Goal: Task Accomplishment & Management: Use online tool/utility

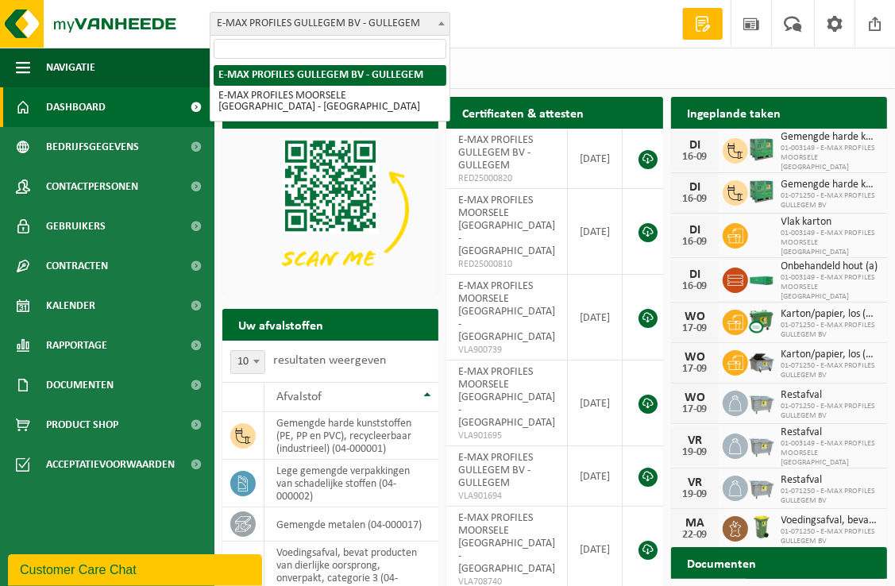
click at [438, 16] on span at bounding box center [442, 23] width 16 height 21
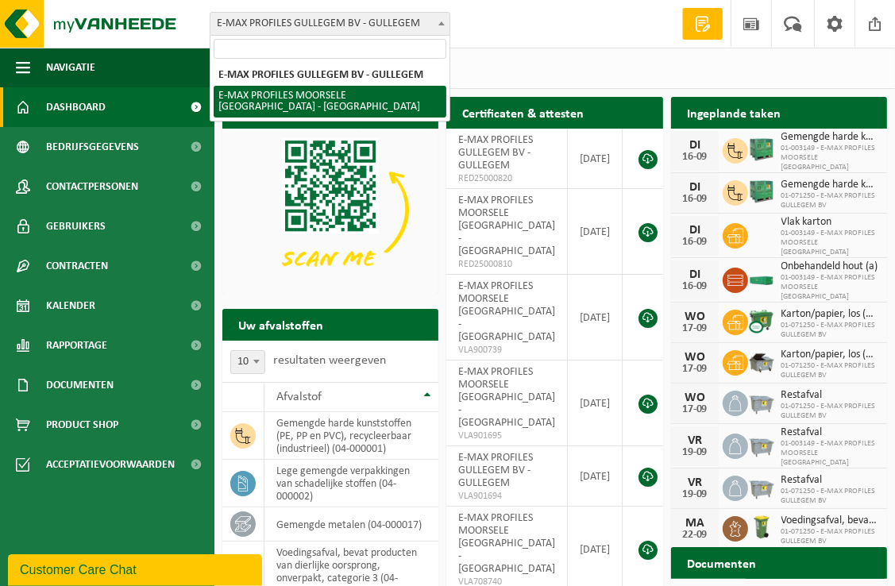
select select "172"
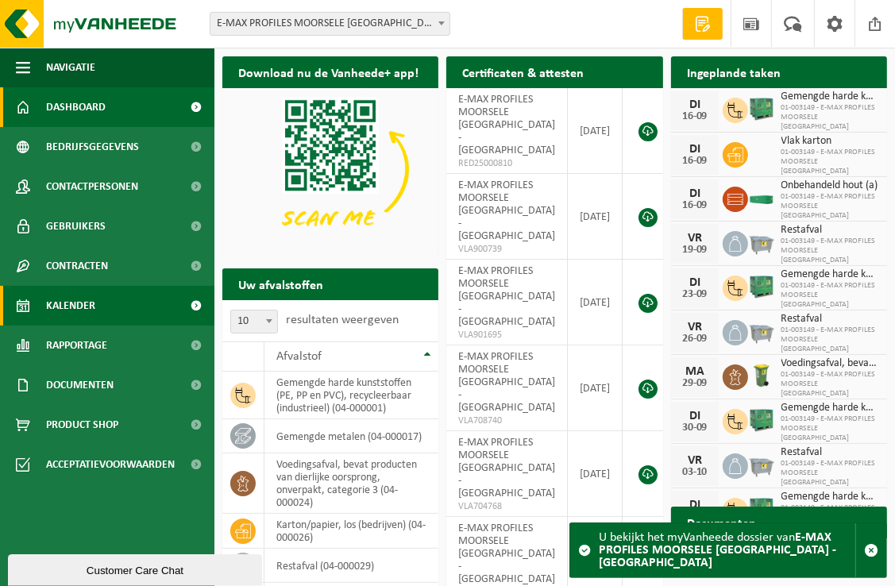
click at [88, 308] on span "Kalender" at bounding box center [70, 306] width 49 height 40
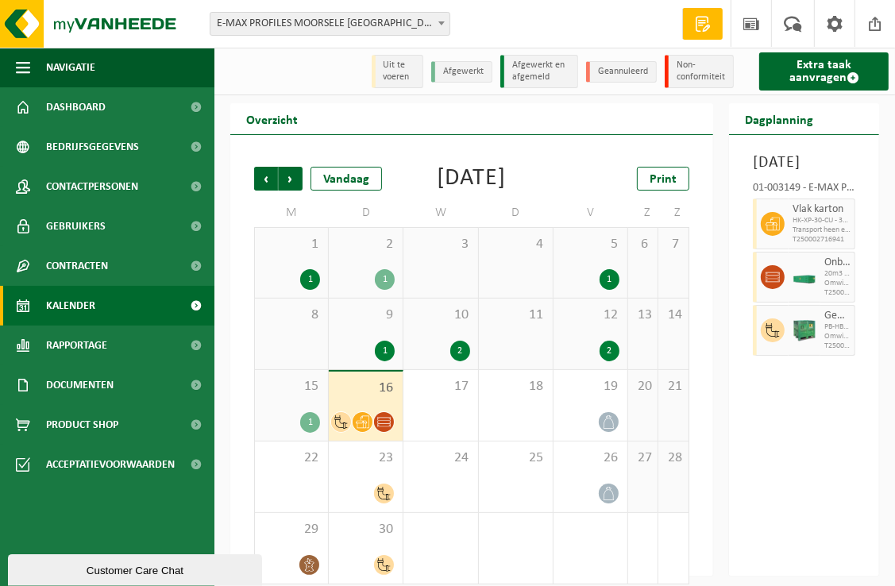
click at [367, 397] on span "16" at bounding box center [366, 388] width 58 height 17
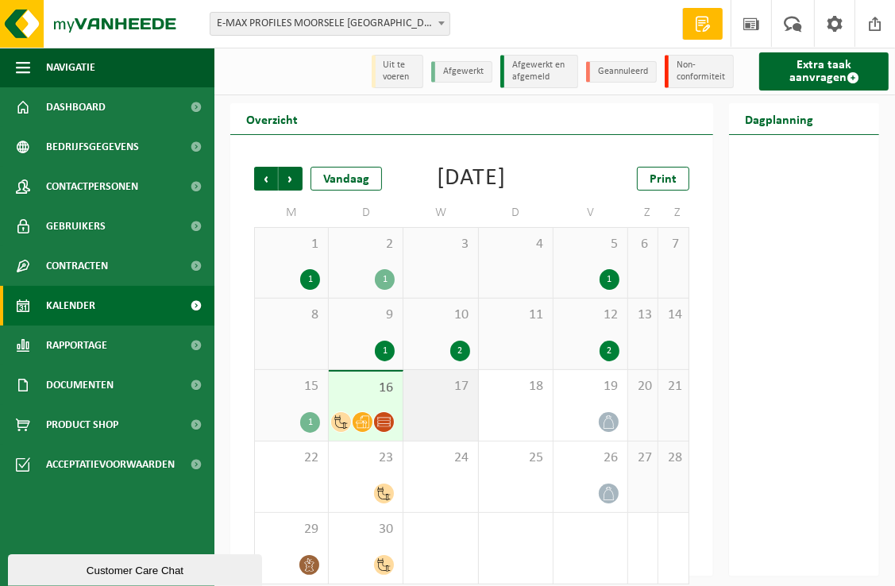
click at [444, 423] on div "17" at bounding box center [441, 405] width 74 height 71
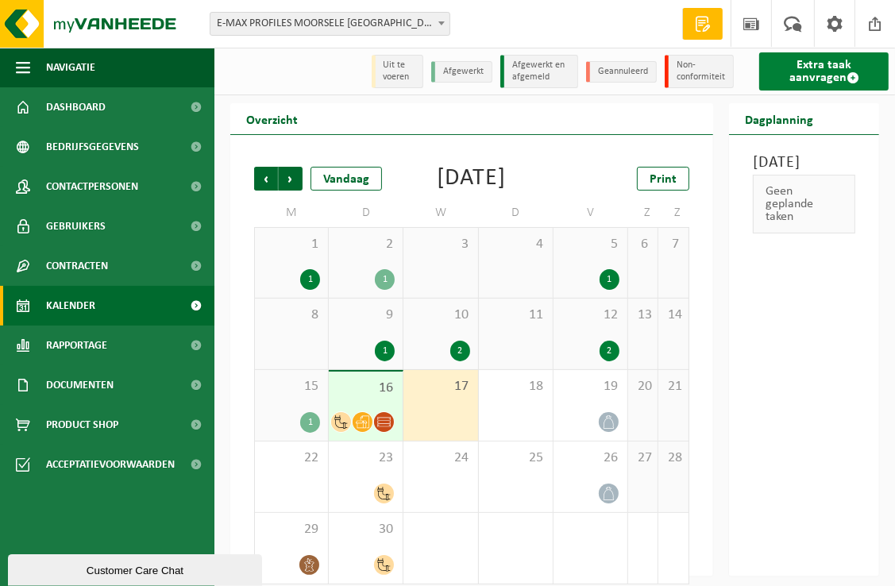
click at [818, 78] on link "Extra taak aanvragen" at bounding box center [825, 71] width 130 height 38
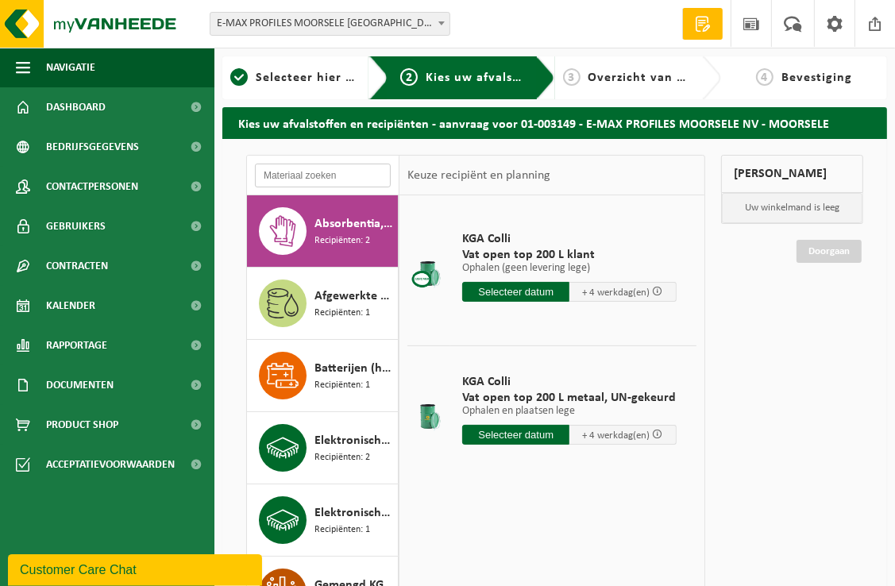
click at [318, 178] on input "text" at bounding box center [323, 176] width 136 height 24
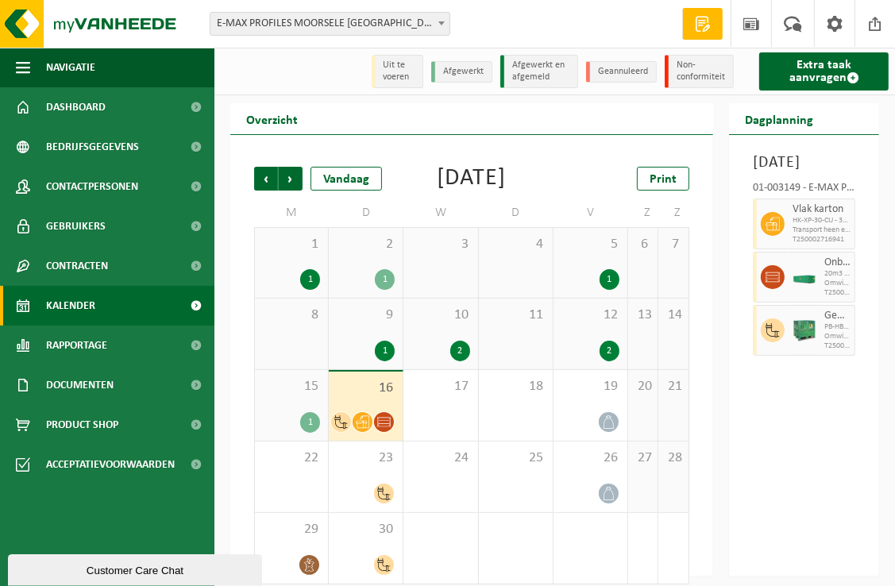
click at [359, 399] on div "16" at bounding box center [366, 406] width 74 height 69
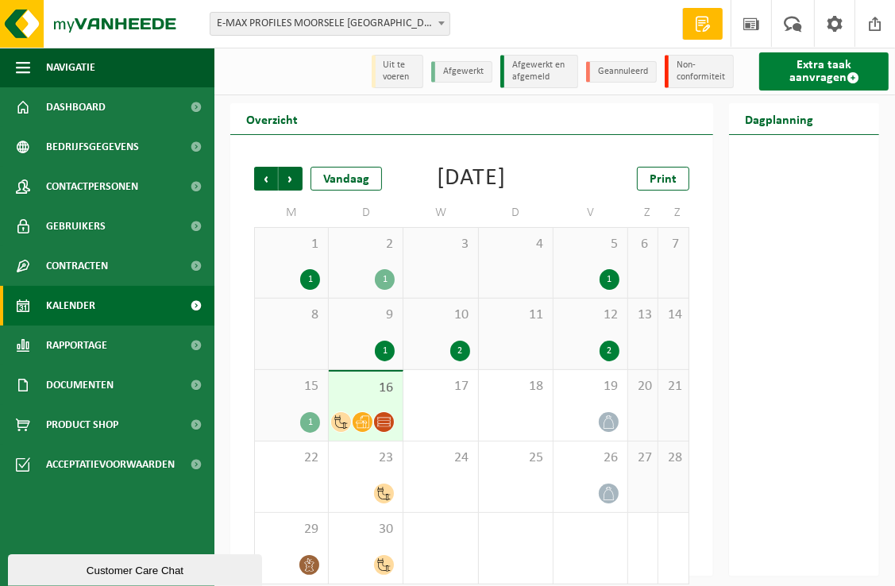
click at [801, 75] on link "Extra taak aanvragen" at bounding box center [825, 71] width 130 height 38
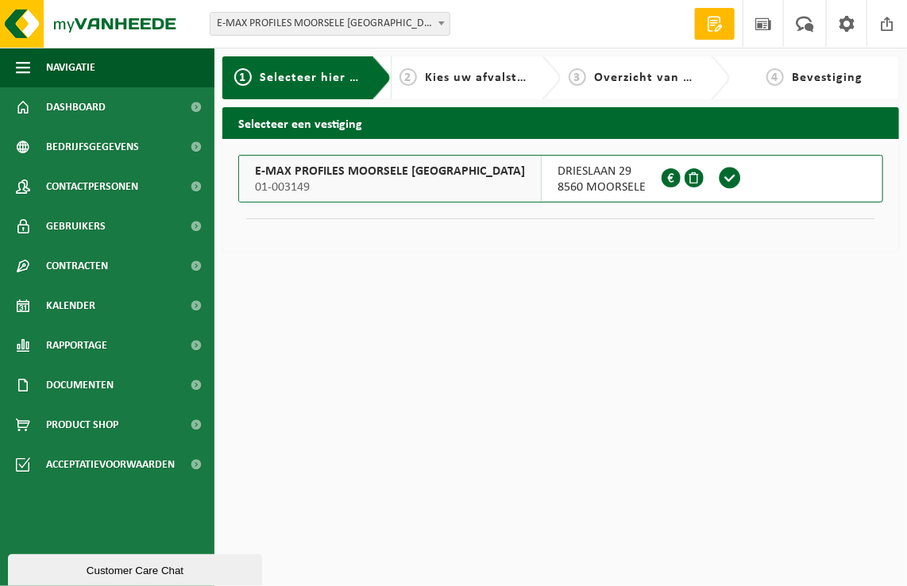
click at [718, 179] on span at bounding box center [730, 178] width 24 height 24
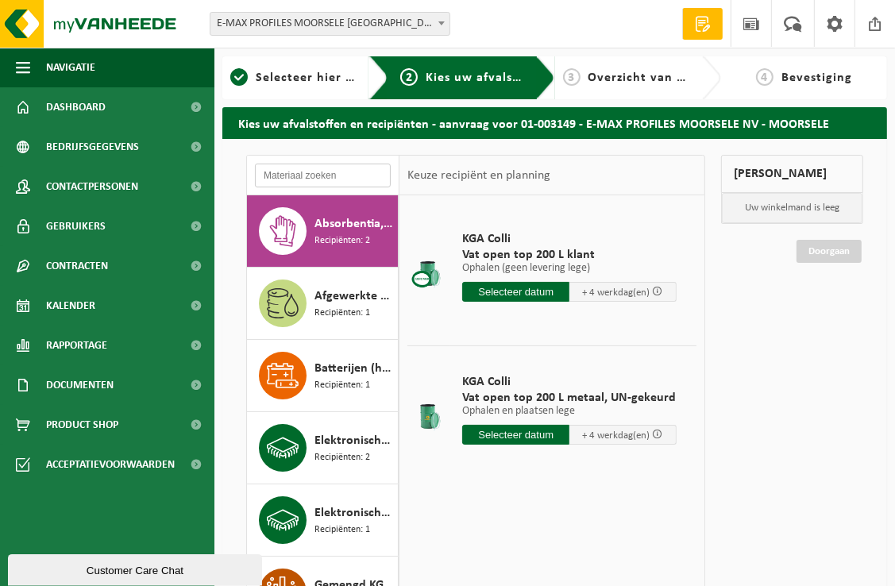
click at [314, 172] on input "text" at bounding box center [323, 176] width 136 height 24
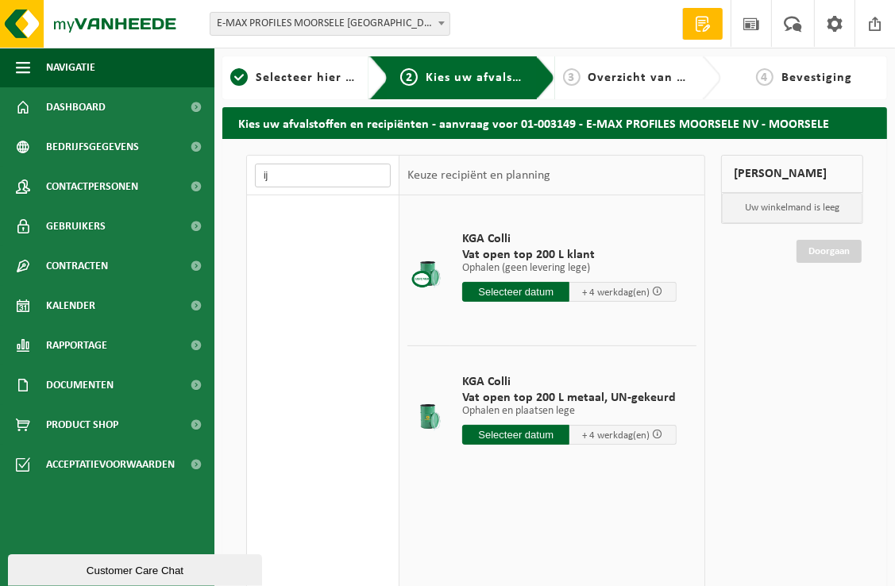
type input "i"
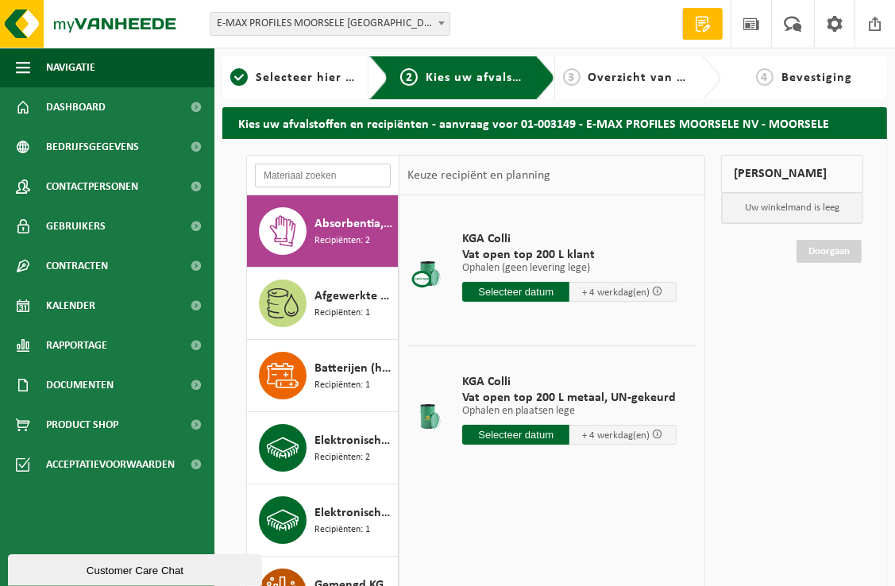
type input "e"
type input "metaal"
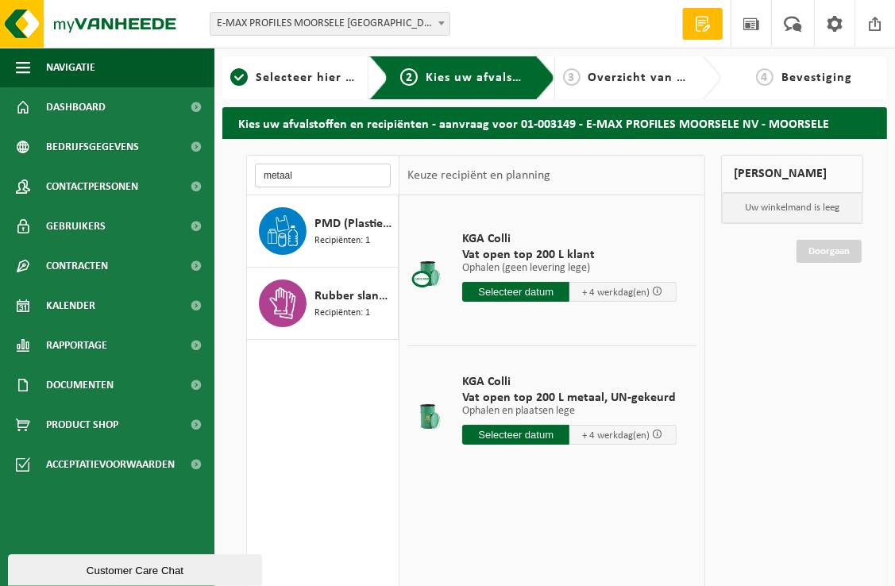
drag, startPoint x: 311, startPoint y: 176, endPoint x: 251, endPoint y: 176, distance: 60.4
click at [251, 176] on div "metaal" at bounding box center [323, 176] width 153 height 40
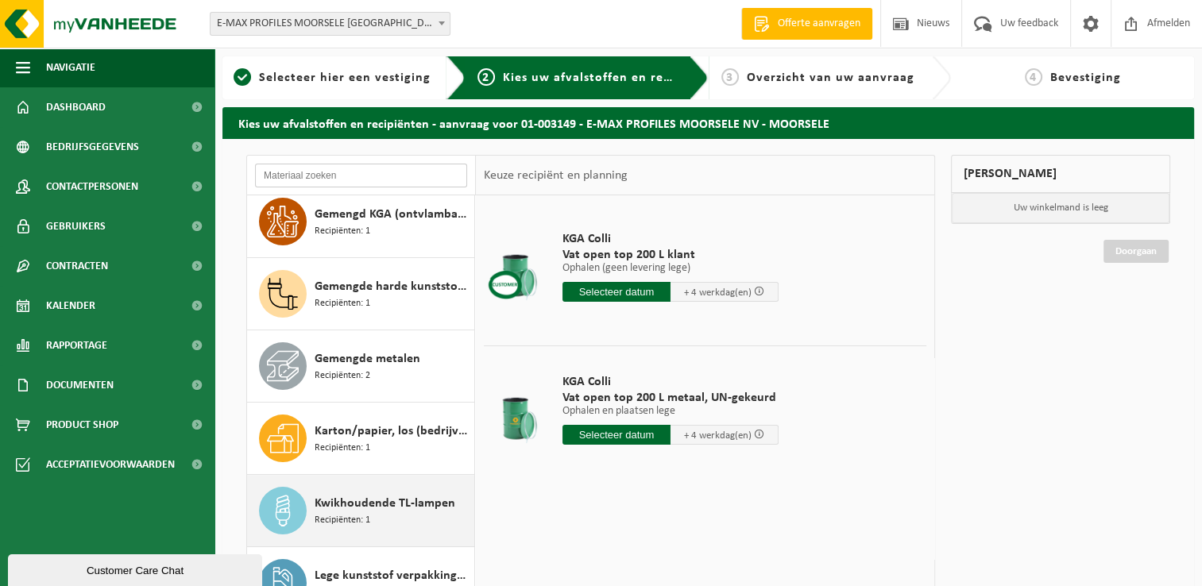
scroll to position [397, 0]
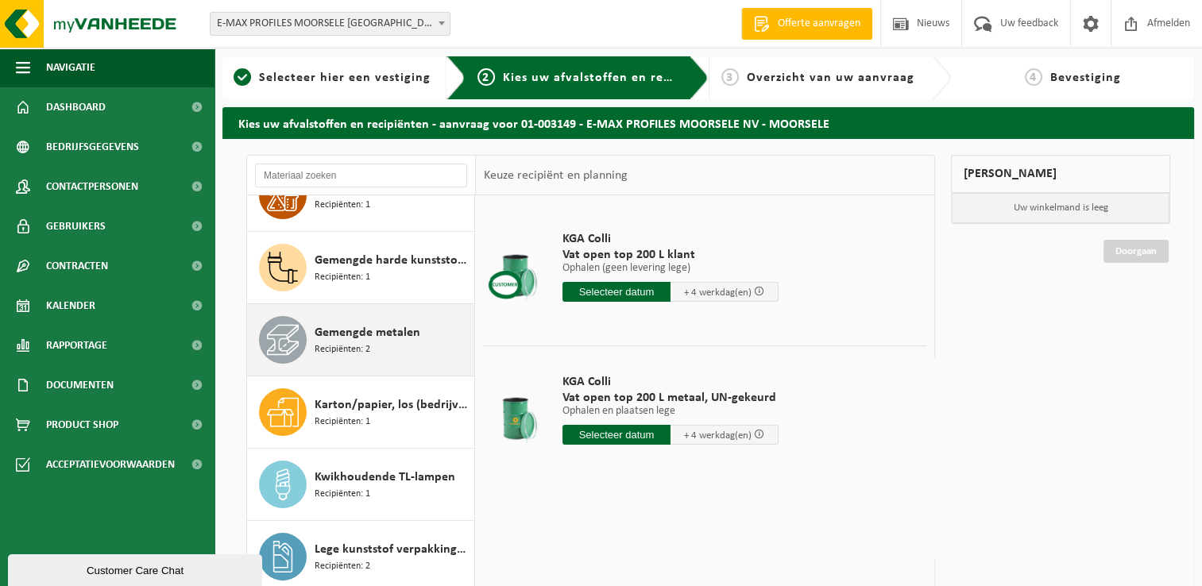
click at [363, 357] on div "Gemengde metalen Recipiënten: 2" at bounding box center [393, 340] width 156 height 48
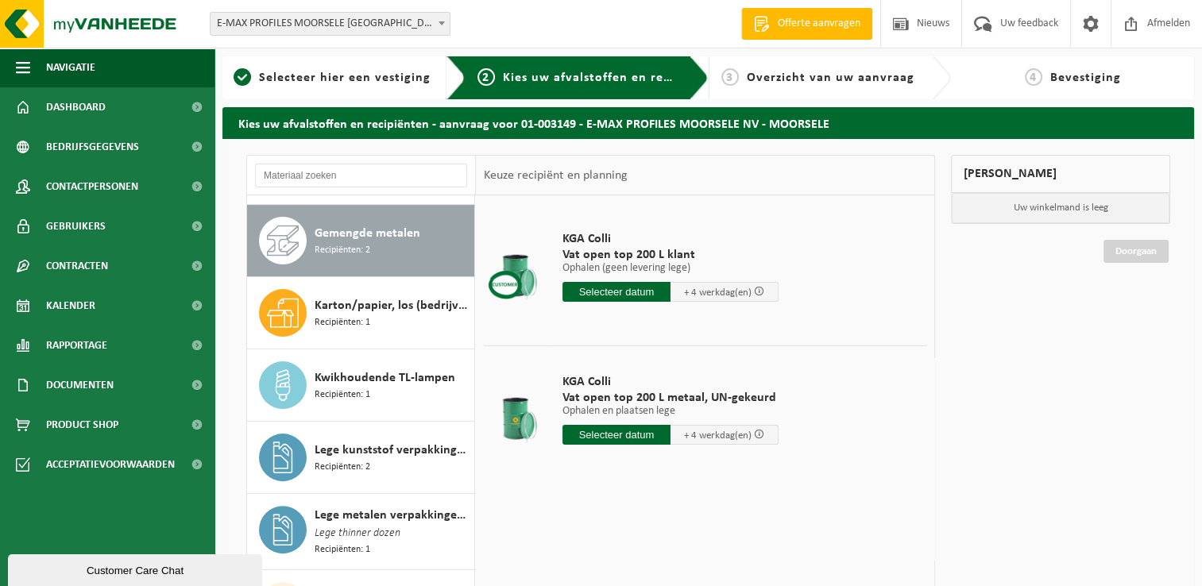
scroll to position [505, 0]
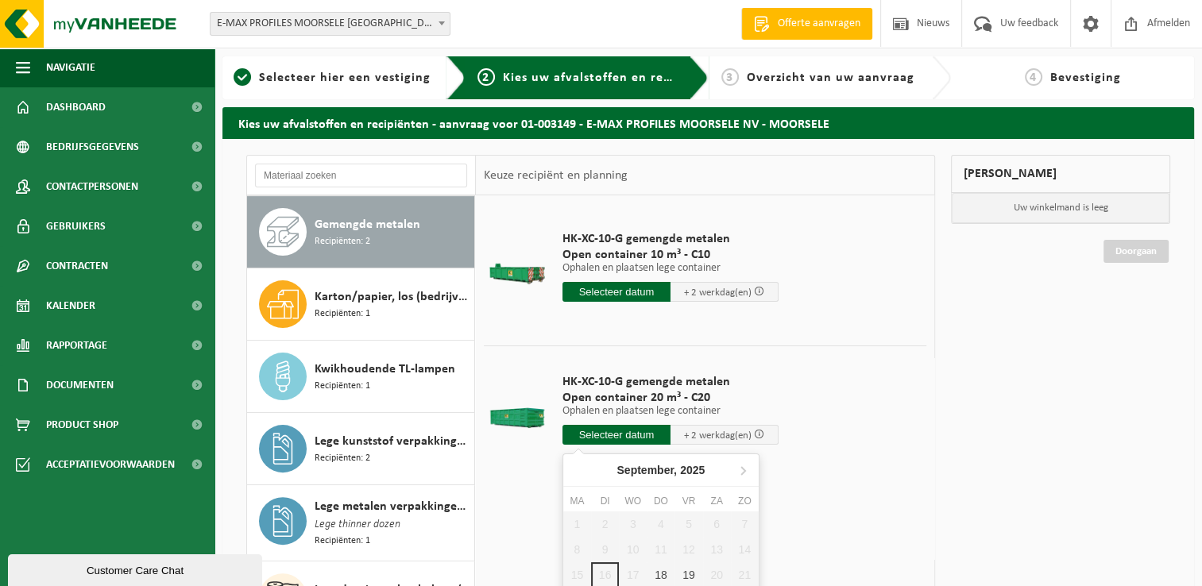
click at [609, 434] on input "text" at bounding box center [617, 435] width 108 height 20
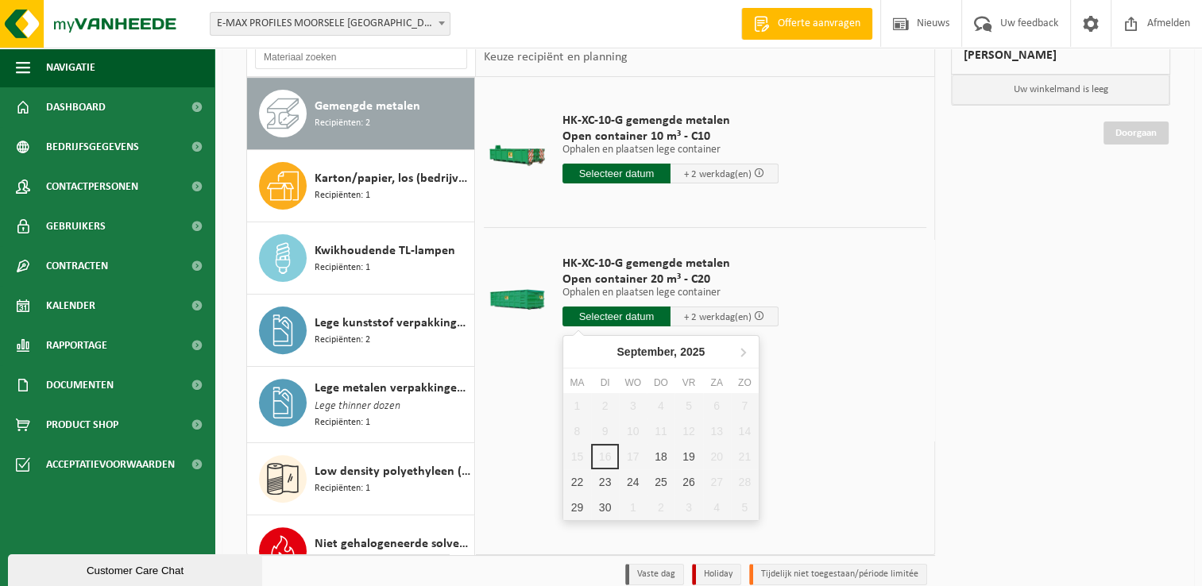
scroll to position [159, 0]
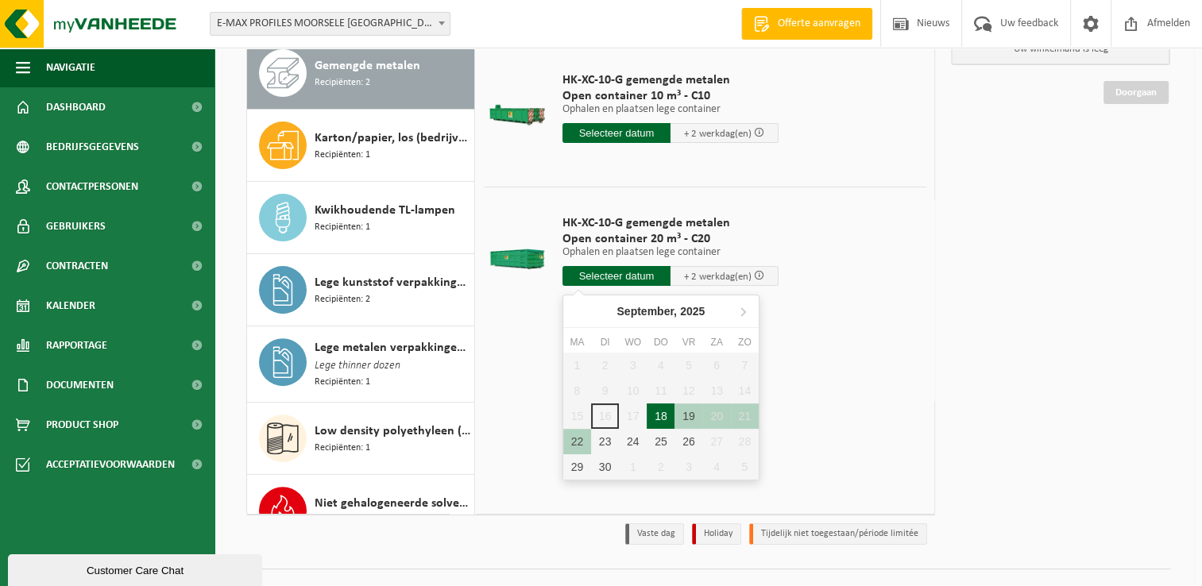
click at [661, 417] on div "18" at bounding box center [661, 416] width 28 height 25
type input "Van 2025-09-18"
type input "2025-09-18"
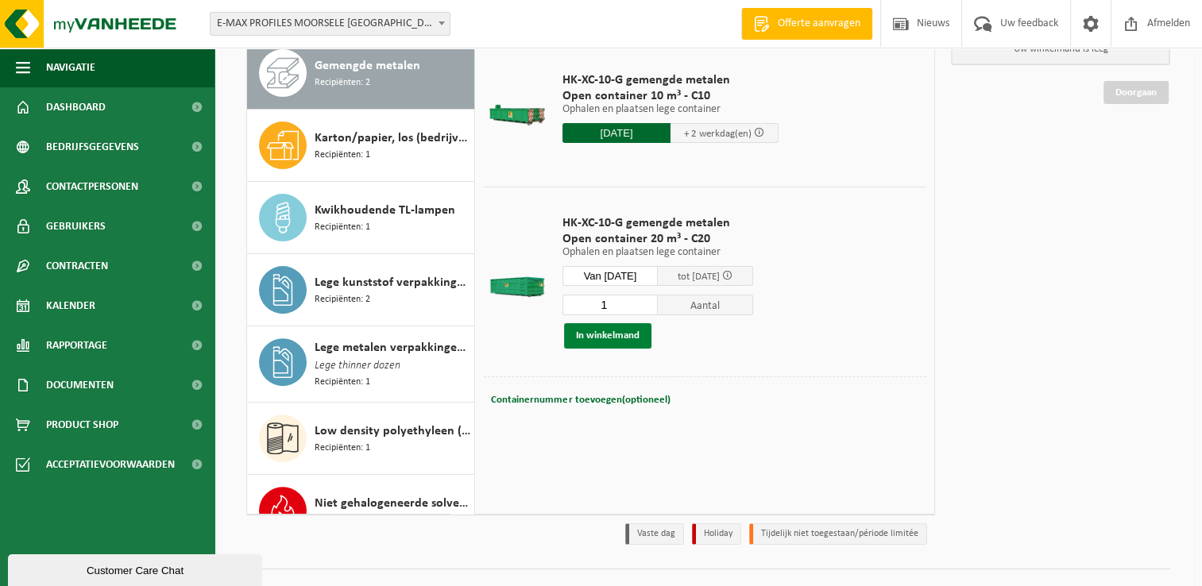
click at [640, 336] on button "In winkelmand" at bounding box center [607, 335] width 87 height 25
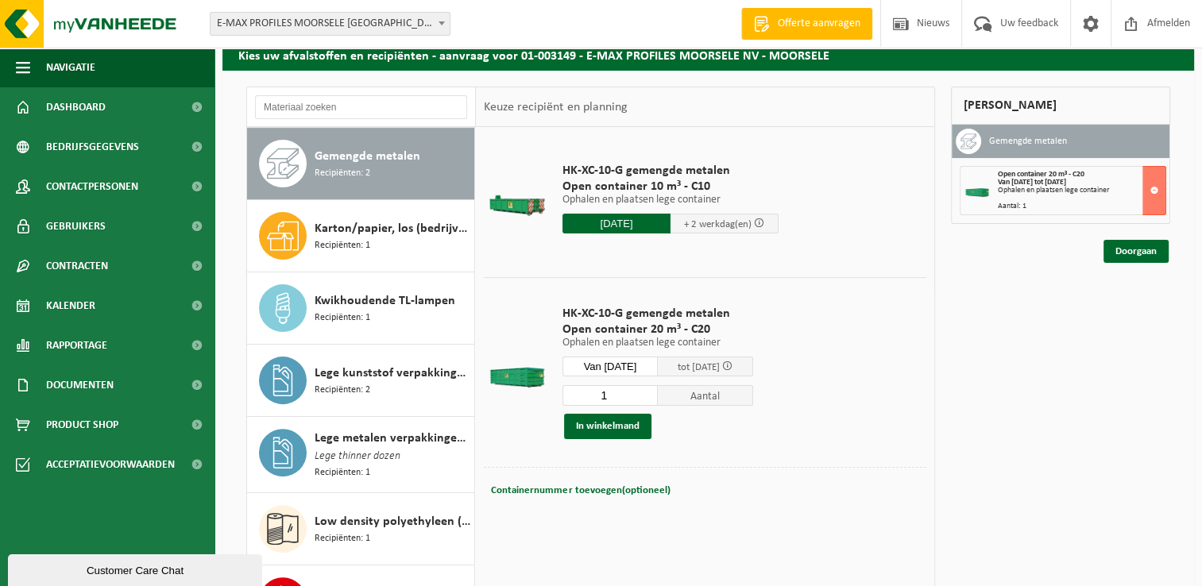
scroll to position [0, 0]
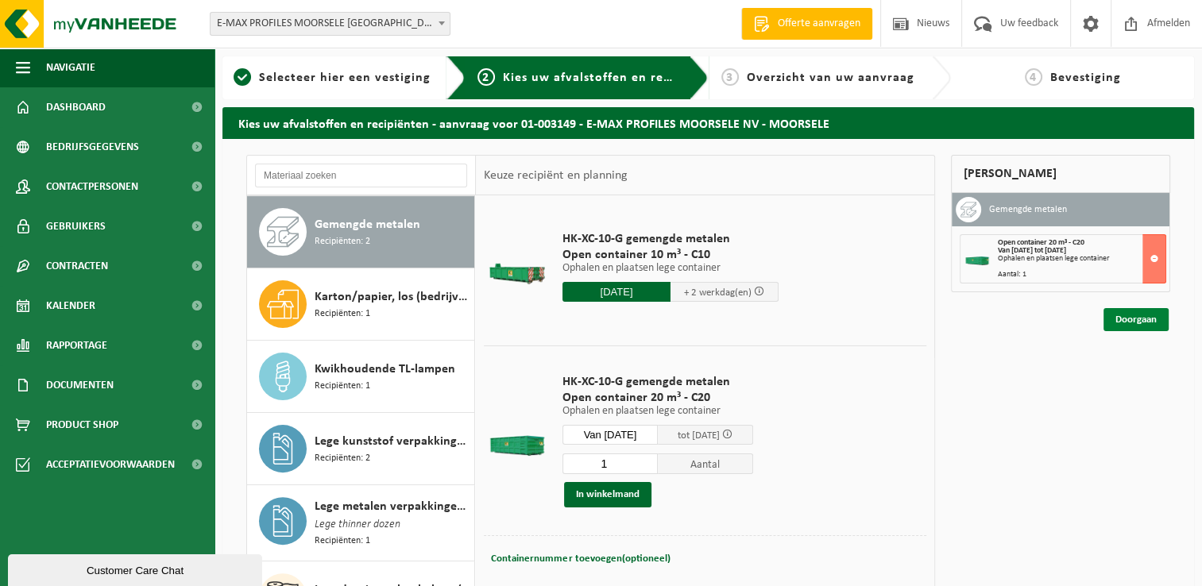
click at [895, 318] on link "Doorgaan" at bounding box center [1136, 319] width 65 height 23
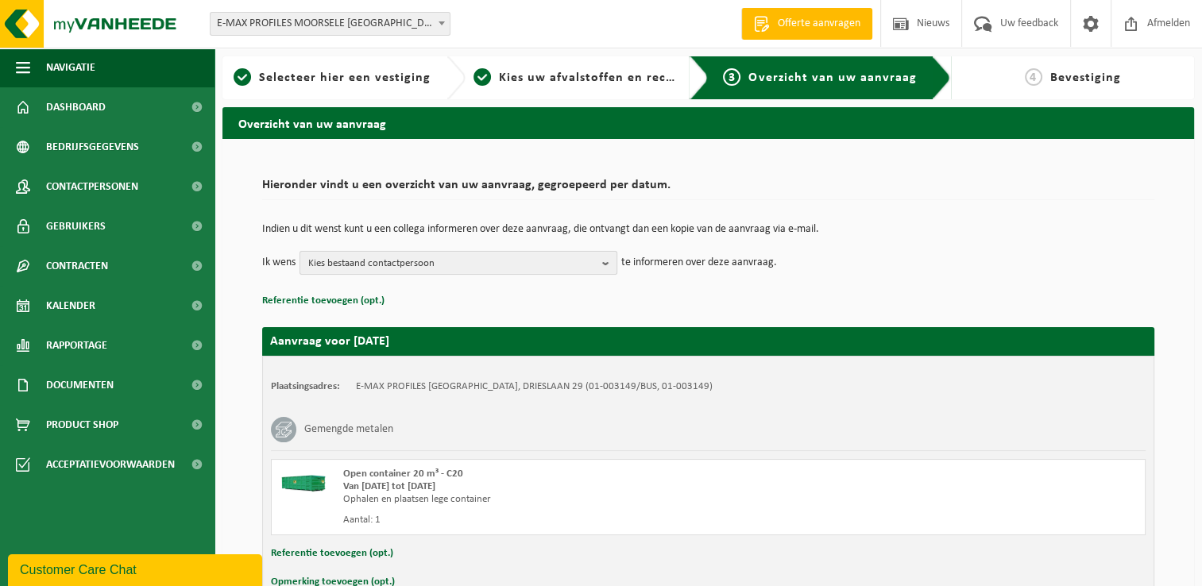
click at [606, 262] on b "button" at bounding box center [609, 263] width 14 height 22
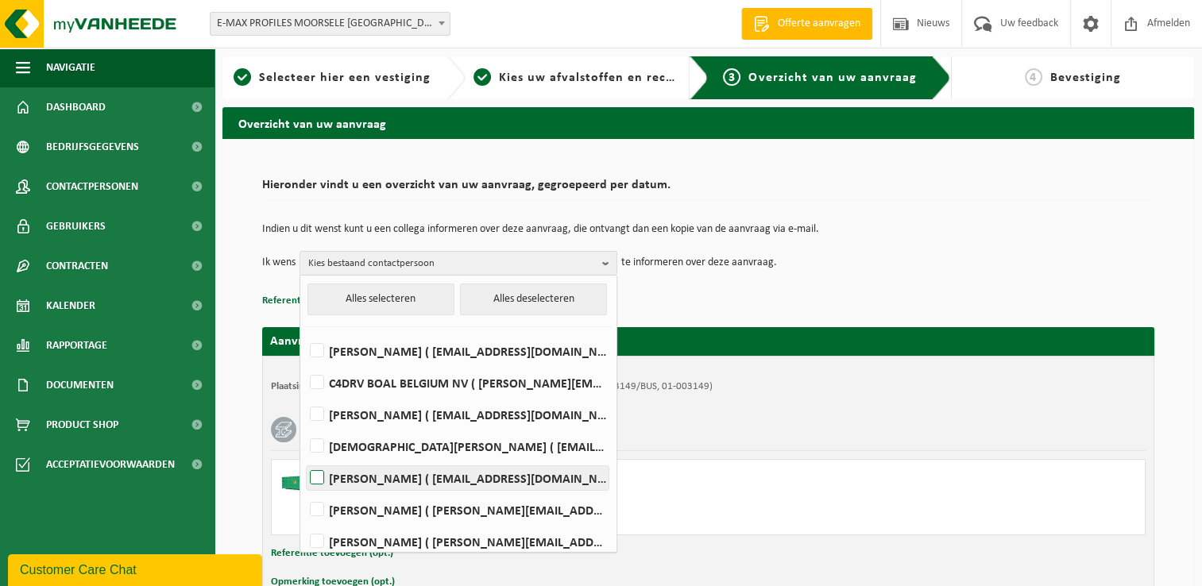
click at [393, 482] on label "TANIA RAEPSAET ( tania.raepsaet@e-max.eu )" at bounding box center [458, 478] width 302 height 24
click at [304, 458] on input "TANIA RAEPSAET ( tania.raepsaet@e-max.eu )" at bounding box center [304, 458] width 1 height 1
checkbox input "true"
click at [690, 295] on p "Referentie toevoegen (opt.)" at bounding box center [708, 301] width 892 height 21
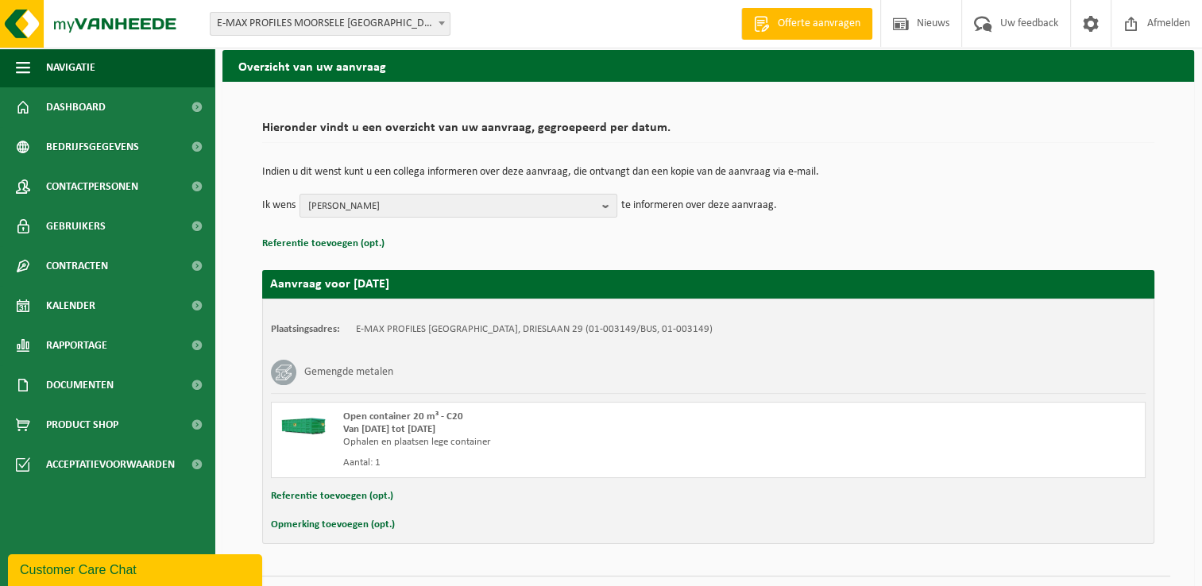
scroll to position [94, 0]
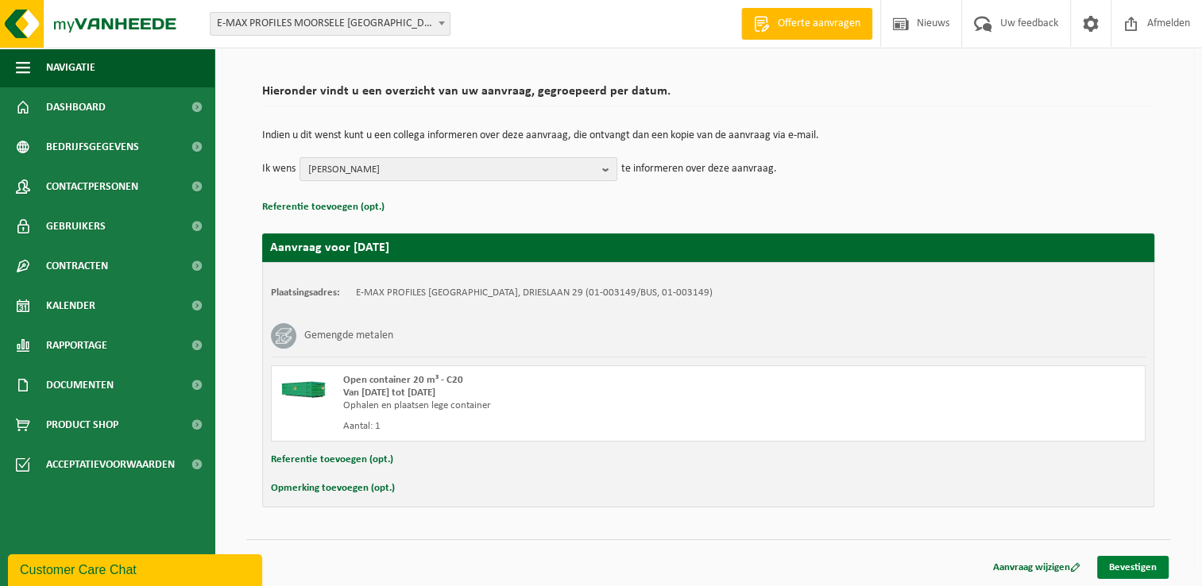
click at [1123, 565] on link "Bevestigen" at bounding box center [1133, 567] width 72 height 23
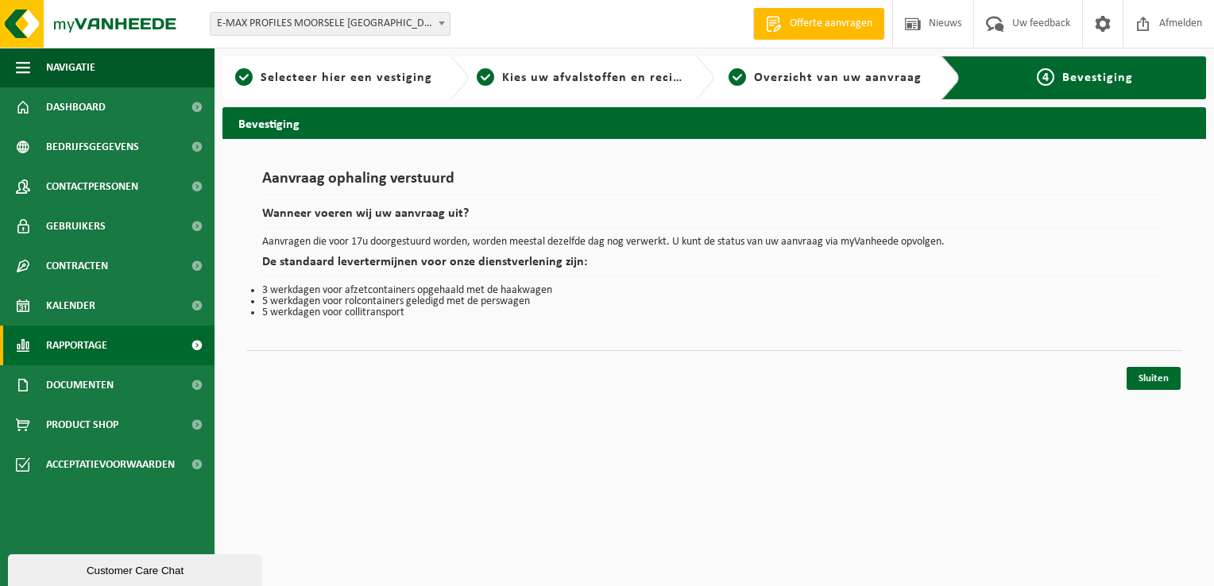
click at [89, 354] on span "Rapportage" at bounding box center [76, 346] width 61 height 40
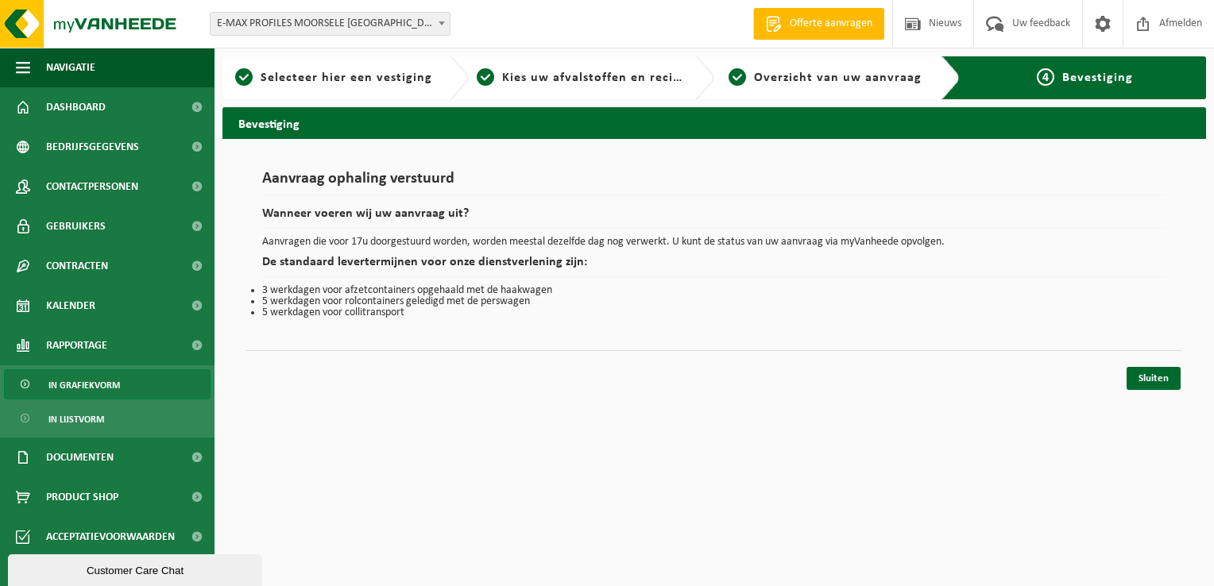
click at [89, 378] on span "In grafiekvorm" at bounding box center [84, 385] width 72 height 30
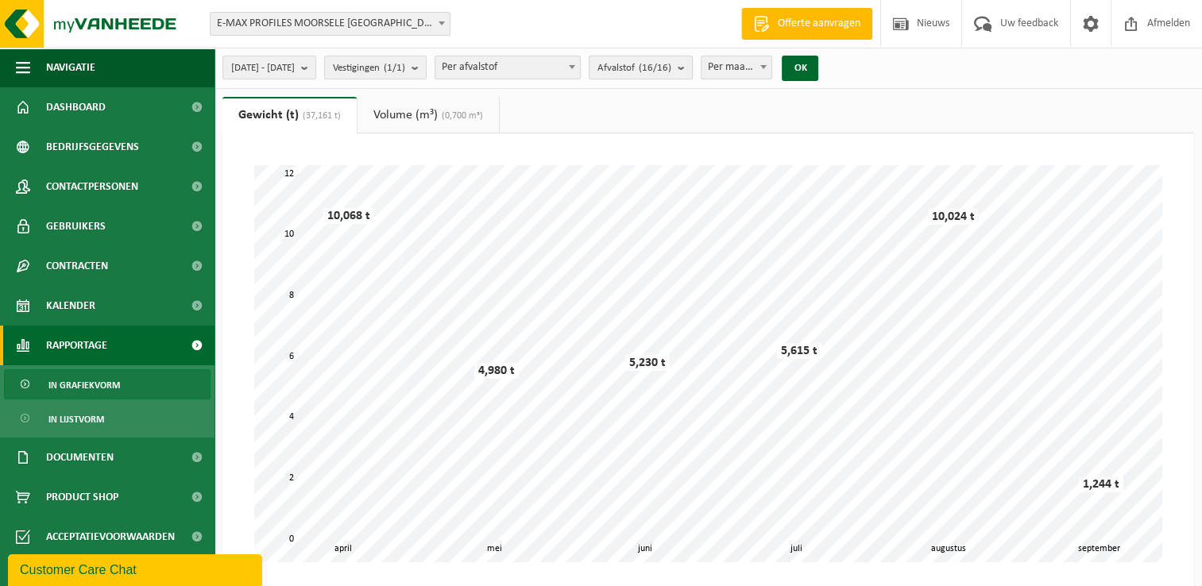
click at [692, 69] on b "submit" at bounding box center [685, 67] width 14 height 22
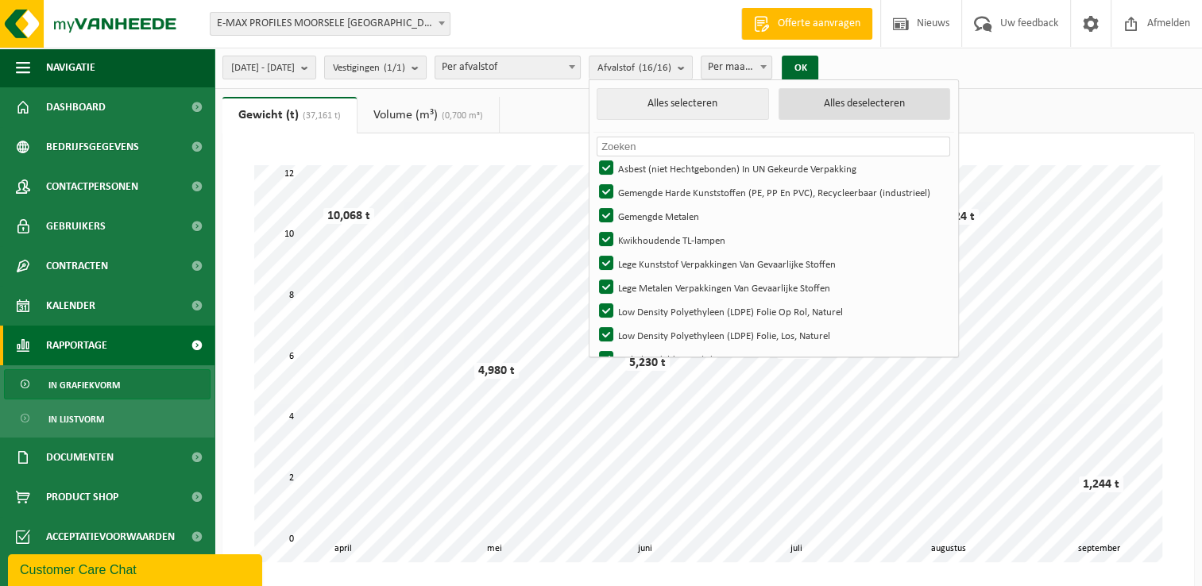
click at [868, 108] on button "Alles deselecteren" at bounding box center [865, 104] width 172 height 32
checkbox input "false"
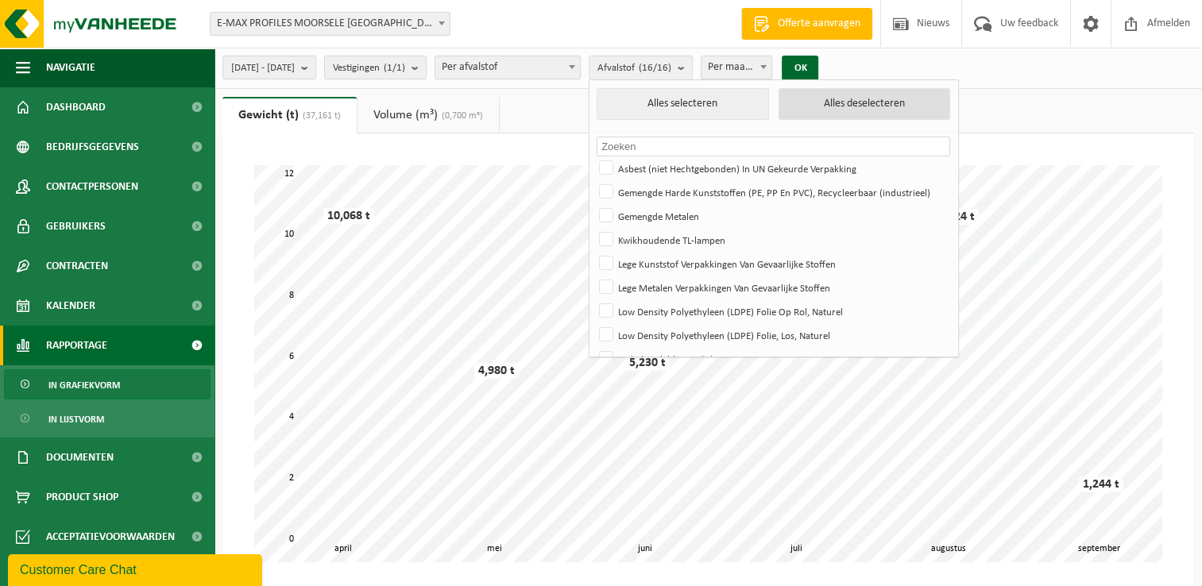
checkbox input "false"
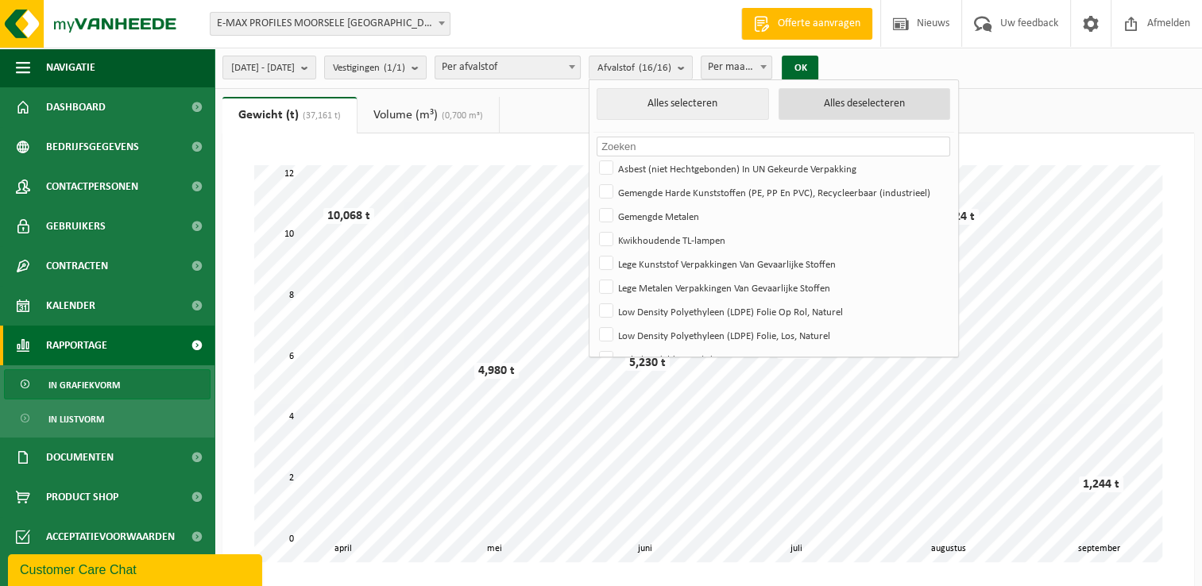
checkbox input "false"
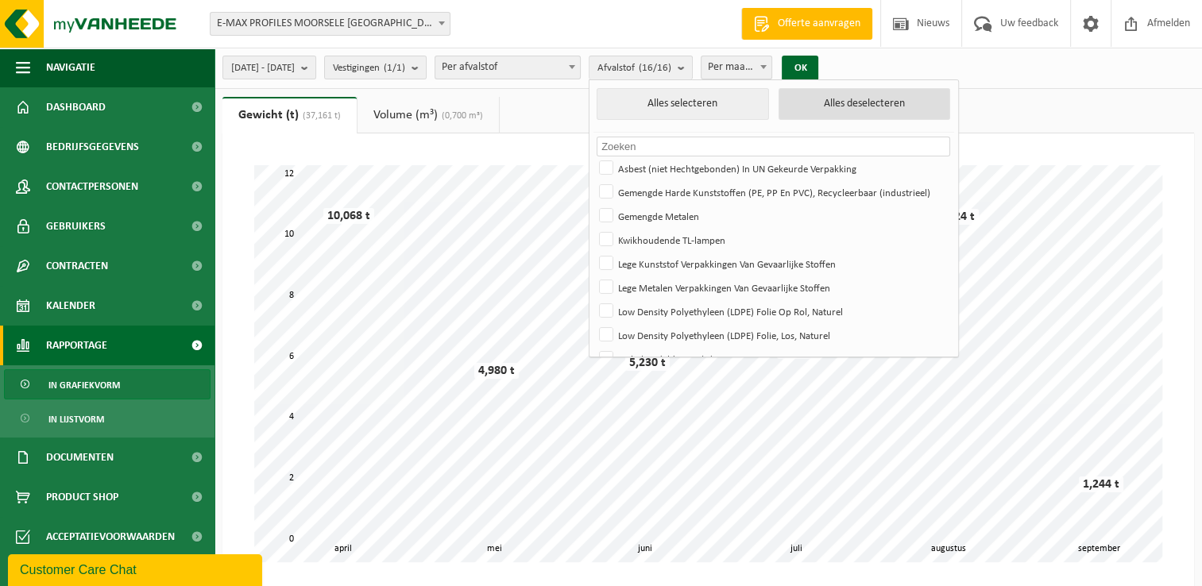
checkbox input "false"
click at [731, 147] on input "text" at bounding box center [774, 147] width 354 height 20
type input "m"
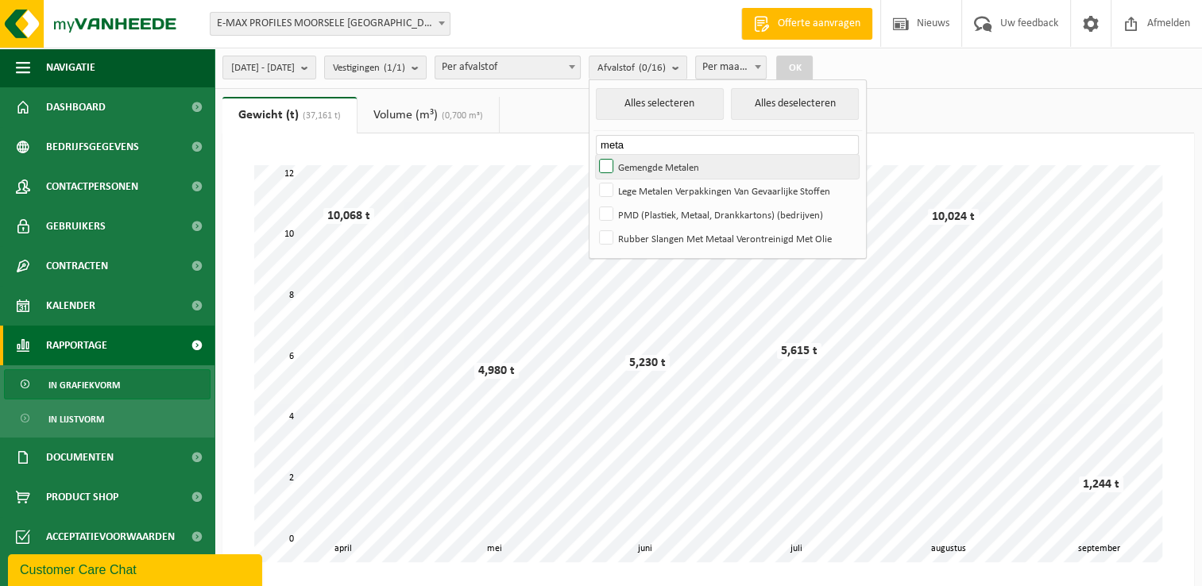
type input "meta"
click at [648, 167] on label "Gemengde Metalen" at bounding box center [727, 167] width 263 height 24
click at [594, 155] on input "Gemengde Metalen" at bounding box center [593, 154] width 1 height 1
click at [802, 106] on button "Alles deselecteren" at bounding box center [795, 104] width 128 height 32
click at [713, 168] on label "Gemengde Metalen" at bounding box center [727, 167] width 263 height 24
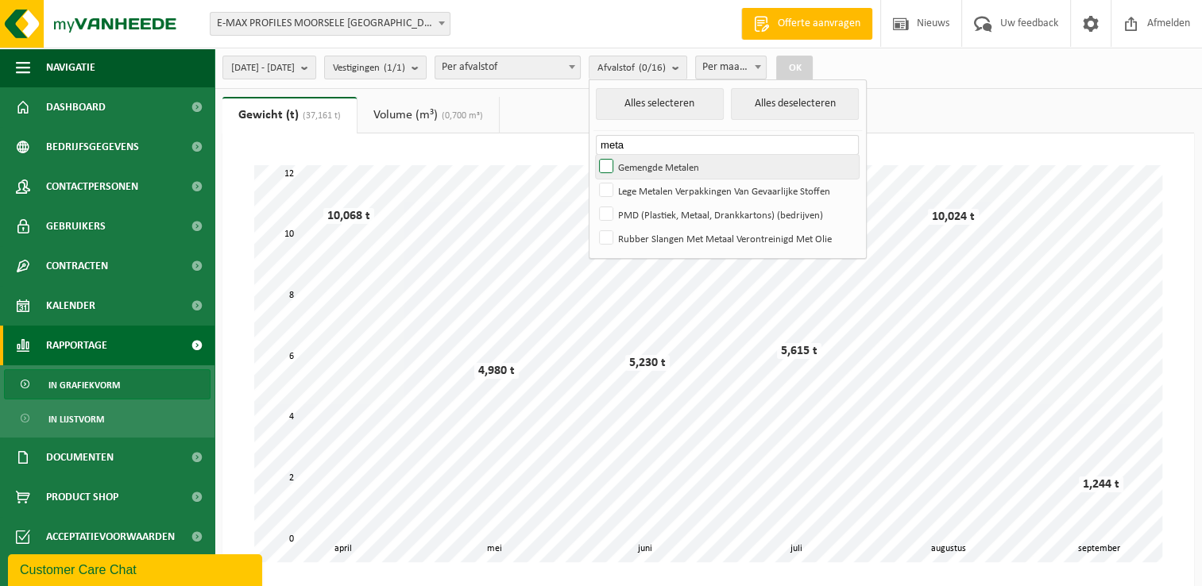
click at [594, 155] on input "Gemengde Metalen" at bounding box center [593, 154] width 1 height 1
checkbox input "true"
click at [813, 68] on button "OK" at bounding box center [794, 68] width 37 height 25
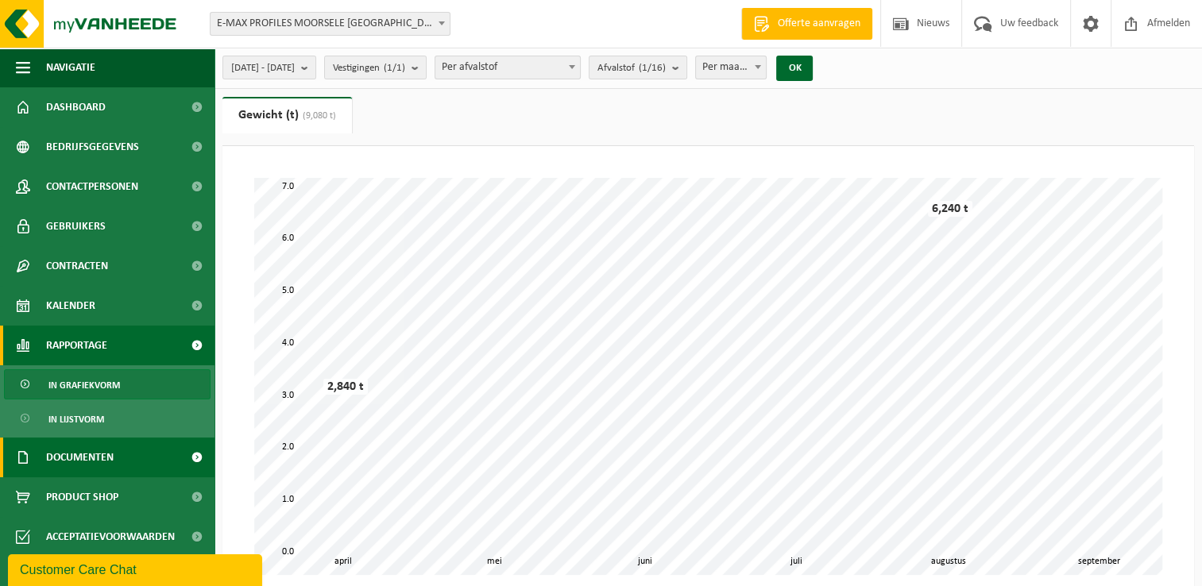
click at [102, 462] on span "Documenten" at bounding box center [80, 458] width 68 height 40
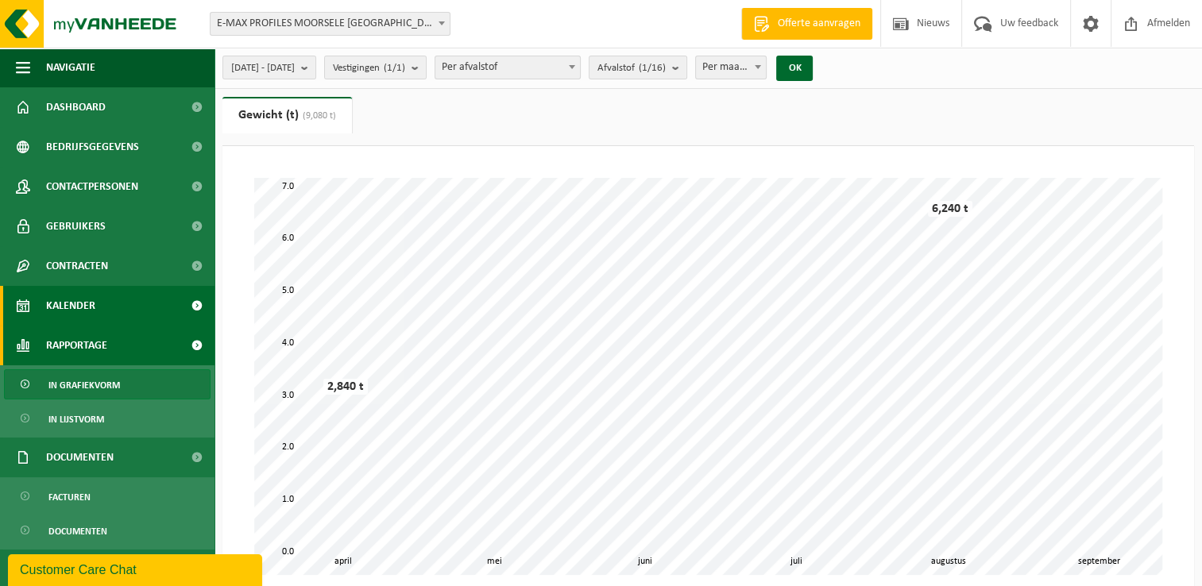
click at [100, 311] on link "Kalender" at bounding box center [107, 306] width 215 height 40
